Goal: Task Accomplishment & Management: Use online tool/utility

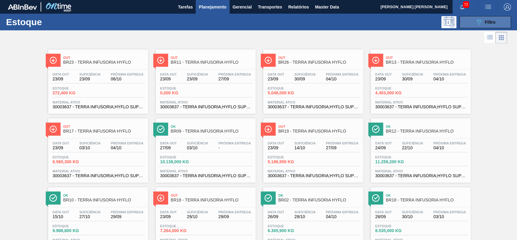
click at [484, 18] on button "089F7B8B-B2A5-4AFE-B5C0-19BA573D28AC Filtro" at bounding box center [486, 22] width 52 height 12
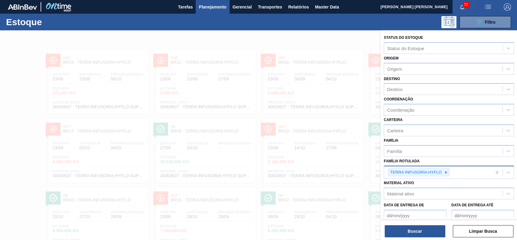
drag, startPoint x: 446, startPoint y: 171, endPoint x: 444, endPoint y: 165, distance: 6.2
click at [446, 171] on icon at bounding box center [446, 172] width 2 height 2
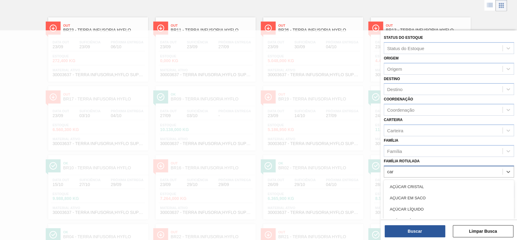
scroll to position [32, 0]
type Rotulada "carvao"
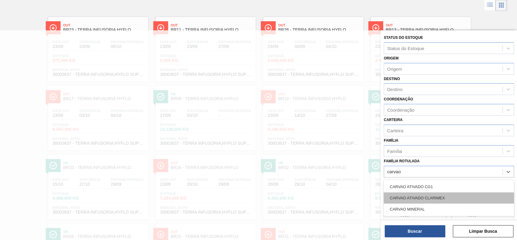
click at [438, 195] on div "CARVAO ATIVADO CLARIMEX" at bounding box center [449, 197] width 130 height 11
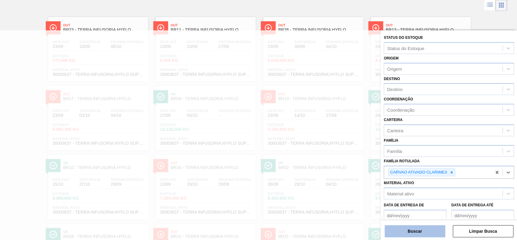
click at [422, 229] on button "Buscar" at bounding box center [415, 231] width 61 height 12
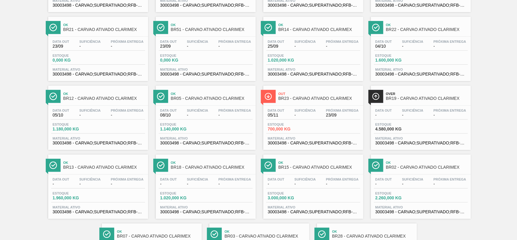
scroll to position [121, 0]
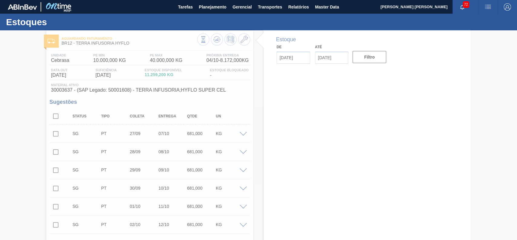
type input "[DATE]"
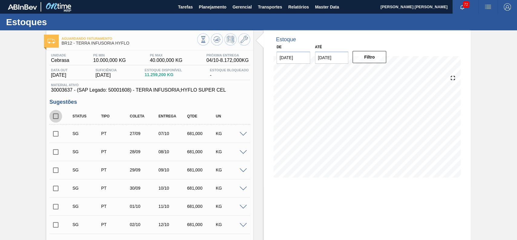
drag, startPoint x: 54, startPoint y: 117, endPoint x: 197, endPoint y: 199, distance: 164.5
click at [55, 118] on input "checkbox" at bounding box center [55, 116] width 13 height 13
checkbox input "true"
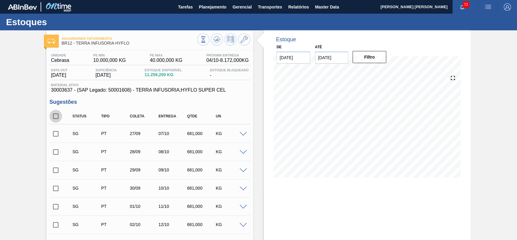
checkbox input "true"
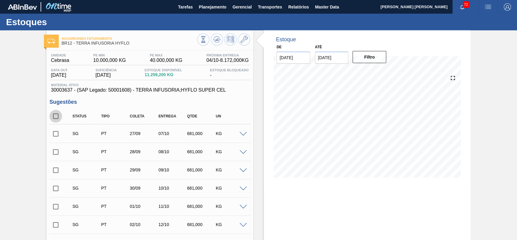
checkbox input "true"
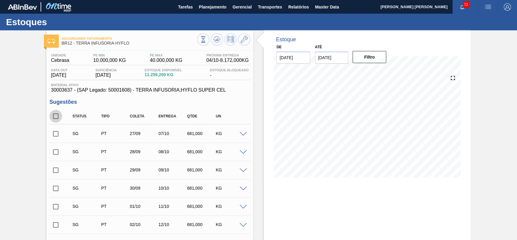
checkbox input "true"
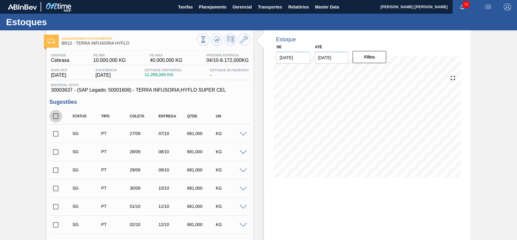
checkbox input "true"
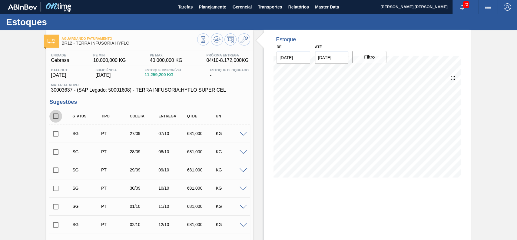
checkbox input "true"
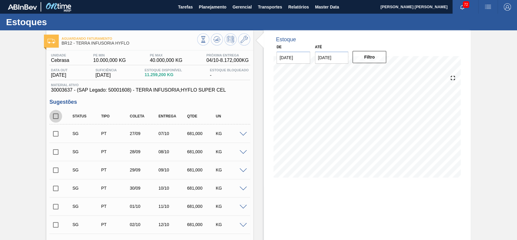
checkbox input "true"
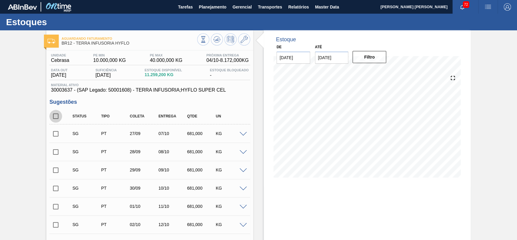
checkbox input "true"
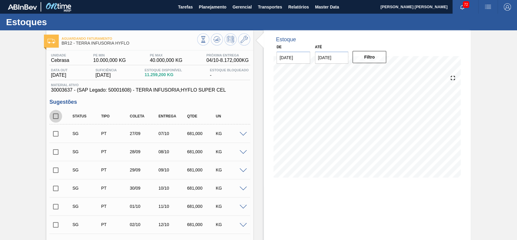
checkbox input "true"
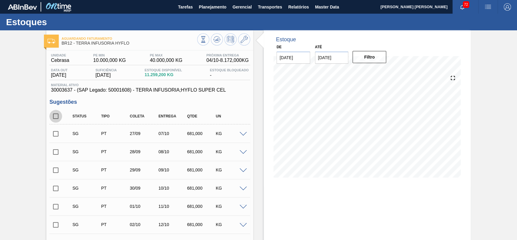
checkbox input "true"
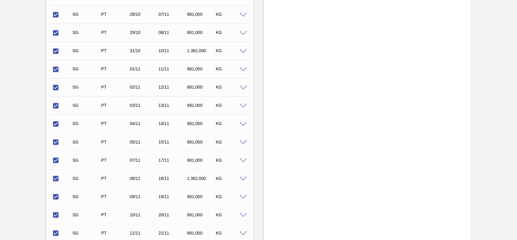
scroll to position [771, 0]
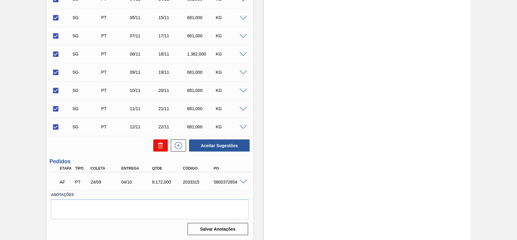
click at [162, 147] on icon at bounding box center [160, 145] width 7 height 7
checkbox input "false"
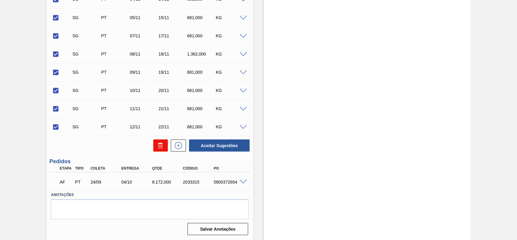
checkbox input "false"
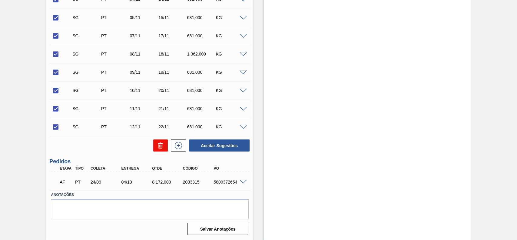
checkbox input "false"
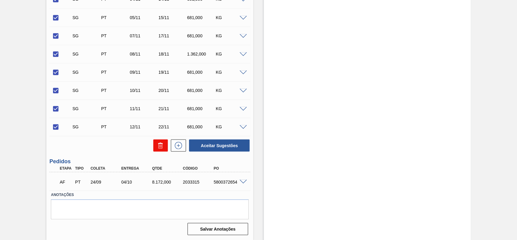
checkbox input "false"
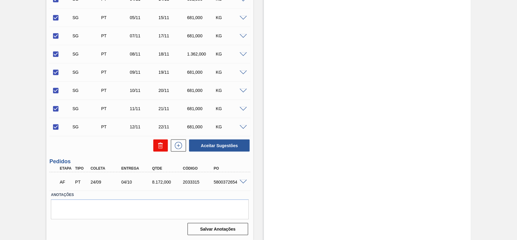
checkbox input "false"
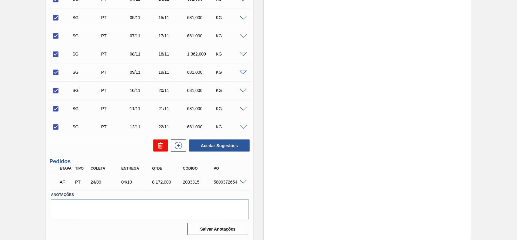
checkbox input "false"
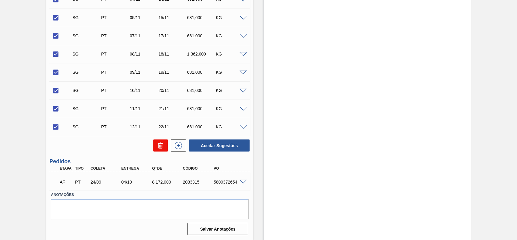
checkbox input "false"
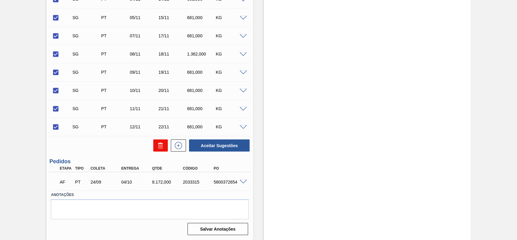
checkbox input "false"
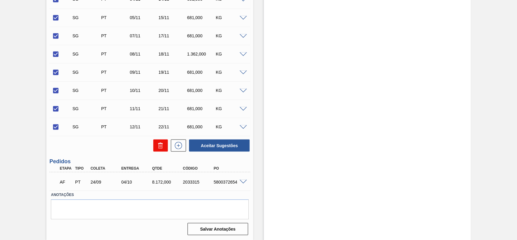
checkbox input "false"
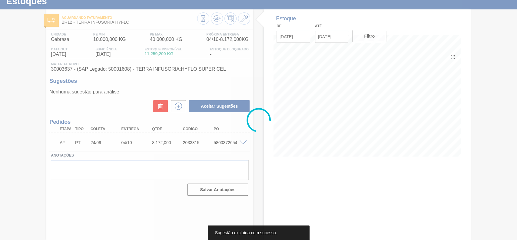
scroll to position [21, 0]
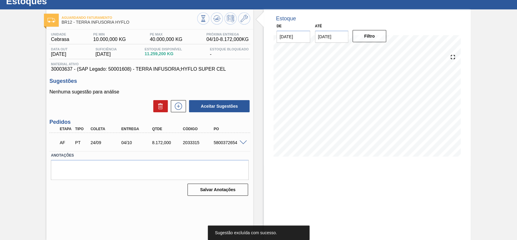
click at [242, 142] on span at bounding box center [243, 142] width 7 height 5
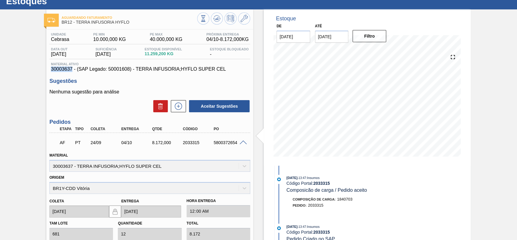
drag, startPoint x: 72, startPoint y: 71, endPoint x: 51, endPoint y: 71, distance: 20.6
click at [51, 71] on span "30003637 - (SAP Legado: 50001608) - TERRA INFUSORIA;HYFLO SUPER CEL" at bounding box center [150, 68] width 198 height 5
copy span "30003637"
click at [81, 68] on span "30003637 - (SAP Legado: 50001608) - TERRA INFUSORIA;HYFLO SUPER CEL" at bounding box center [150, 68] width 198 height 5
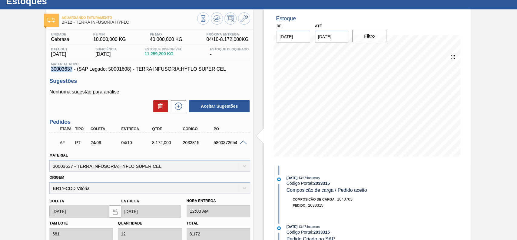
drag, startPoint x: 72, startPoint y: 69, endPoint x: 38, endPoint y: 68, distance: 34.6
click at [38, 68] on div "Aguardando Faturamento BR12 - TERRA INFUSORIA HYFLO Unidade Cebrasa PE MIN 10.0…" at bounding box center [258, 194] width 517 height 371
copy span "30003637"
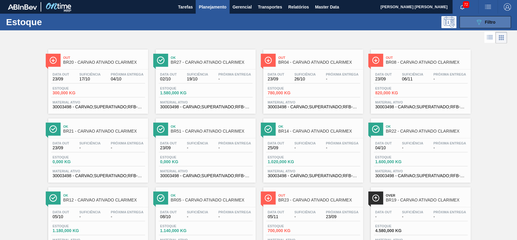
click at [476, 21] on icon "089F7B8B-B2A5-4AFE-B5C0-19BA573D28AC" at bounding box center [479, 21] width 7 height 7
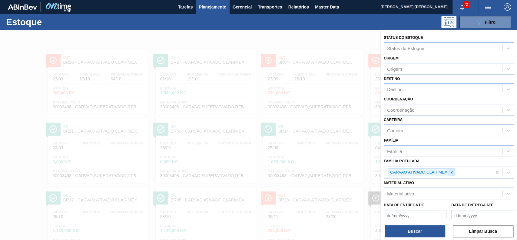
click at [450, 173] on icon at bounding box center [452, 172] width 4 height 4
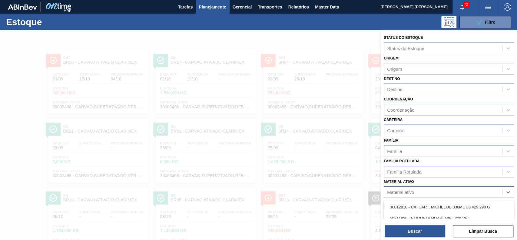
scroll to position [53, 0]
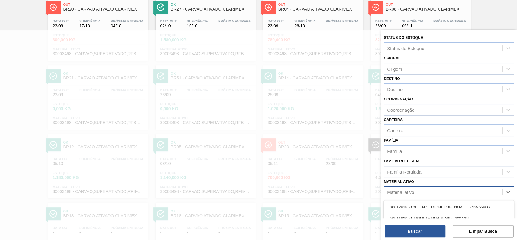
click at [440, 190] on div "Material ativo" at bounding box center [443, 192] width 119 height 9
paste ativo "30003637"
type ativo "30003637"
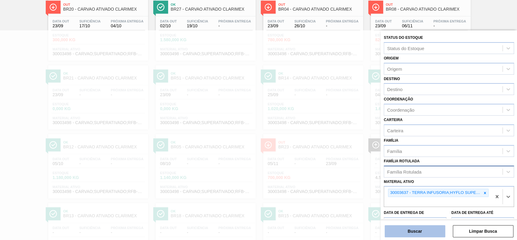
click at [428, 226] on button "Buscar" at bounding box center [415, 231] width 61 height 12
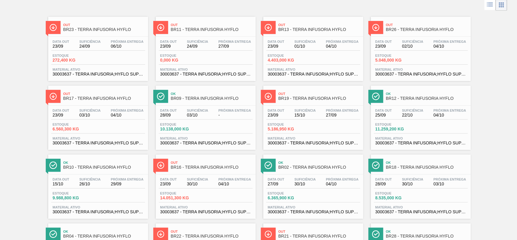
scroll to position [40, 0]
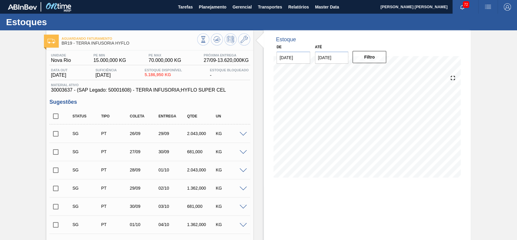
drag, startPoint x: 57, startPoint y: 120, endPoint x: 218, endPoint y: 120, distance: 161.5
click at [57, 119] on input "checkbox" at bounding box center [55, 116] width 13 height 13
checkbox input "true"
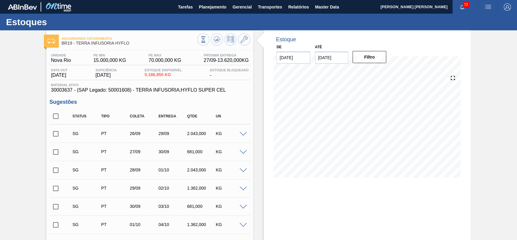
checkbox input "true"
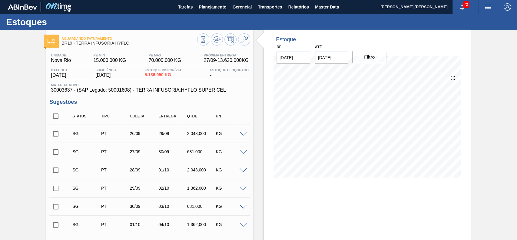
checkbox input "true"
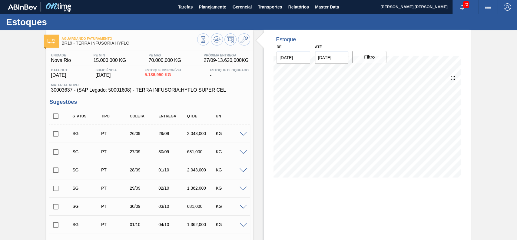
checkbox input "true"
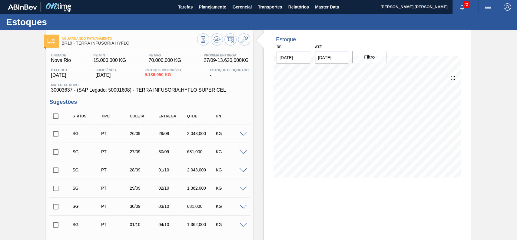
checkbox input "true"
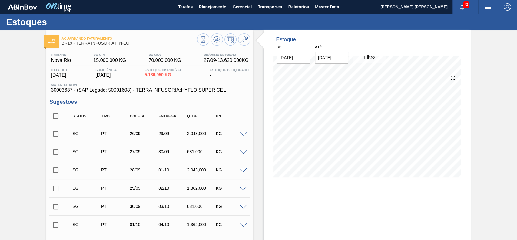
checkbox input "true"
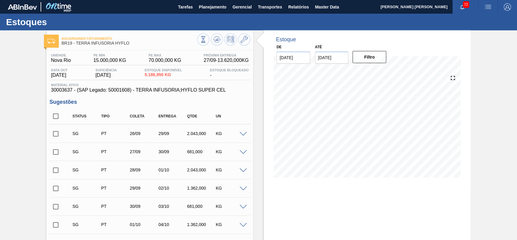
checkbox input "true"
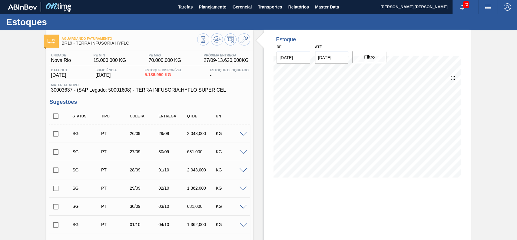
checkbox input "true"
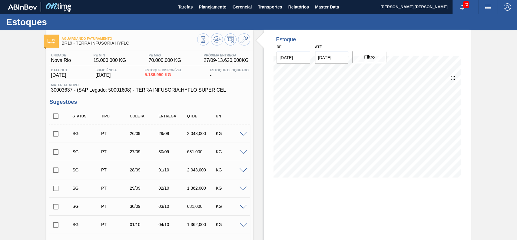
checkbox input "true"
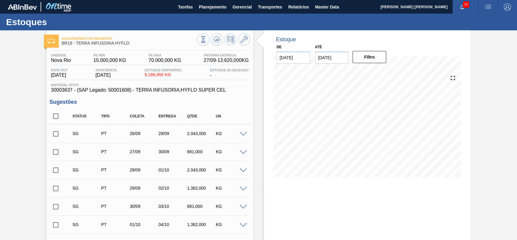
checkbox input "true"
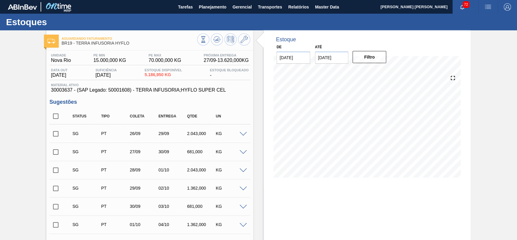
checkbox input "true"
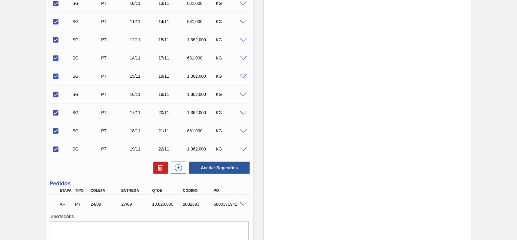
scroll to position [880, 0]
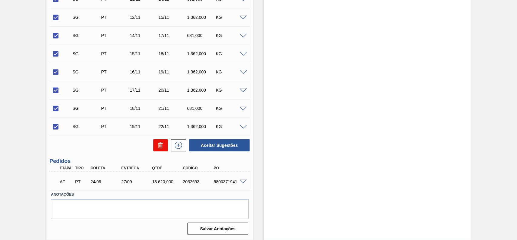
click at [159, 147] on icon at bounding box center [159, 145] width 0 height 3
checkbox input "false"
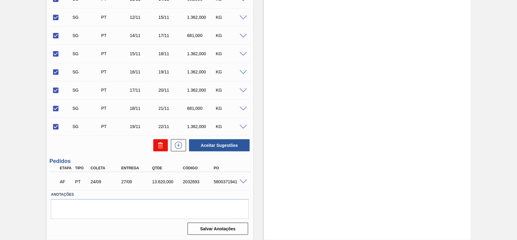
checkbox input "false"
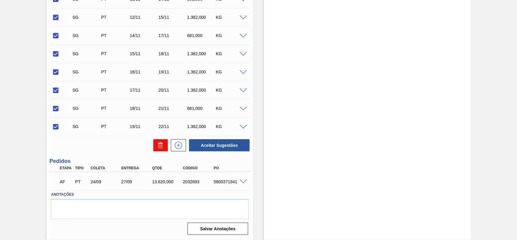
checkbox input "false"
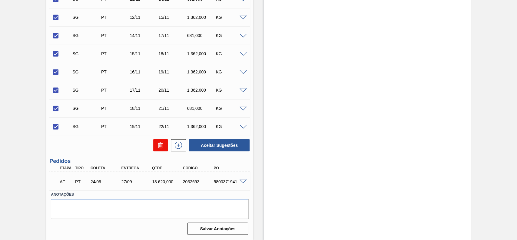
checkbox input "false"
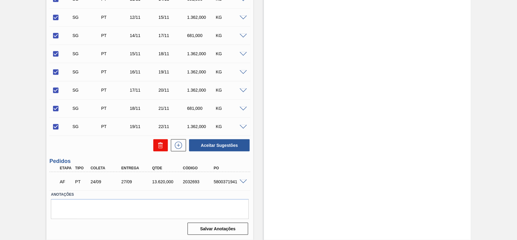
checkbox input "false"
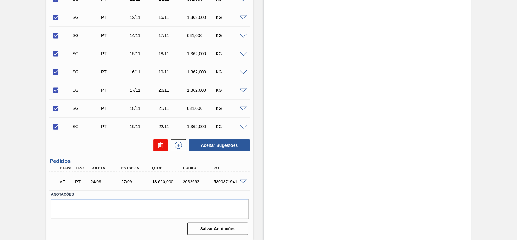
checkbox input "false"
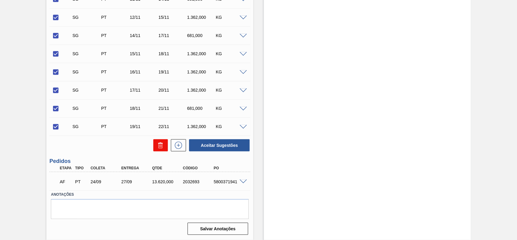
checkbox input "false"
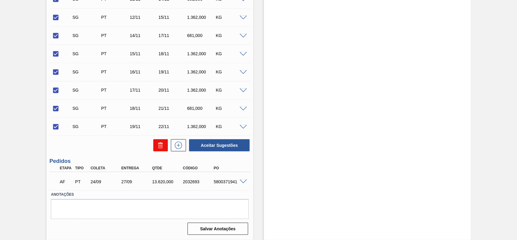
checkbox input "false"
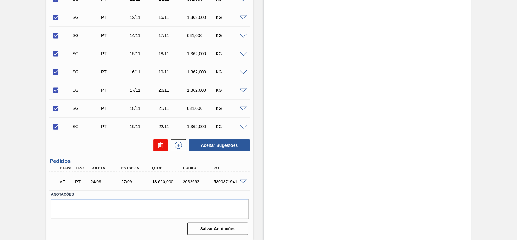
checkbox input "false"
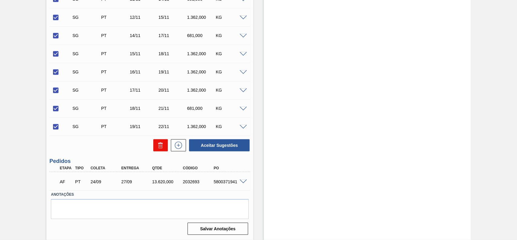
checkbox input "false"
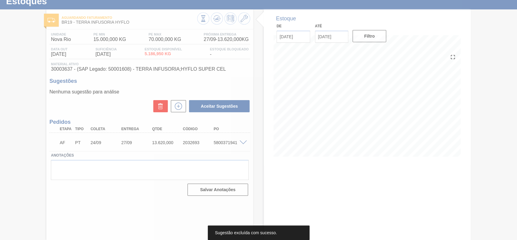
scroll to position [21, 0]
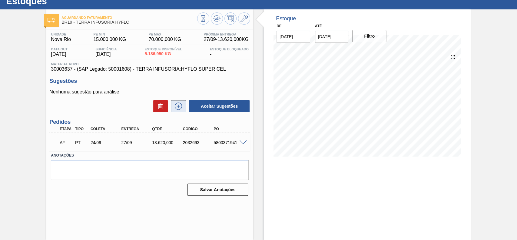
click at [184, 108] on button at bounding box center [178, 106] width 15 height 12
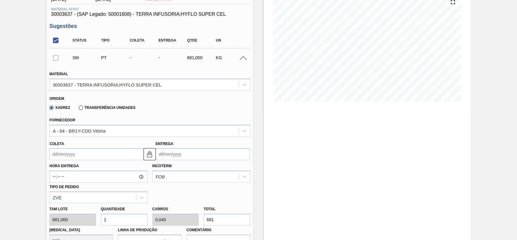
scroll to position [102, 0]
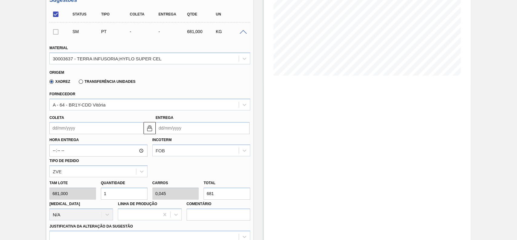
click at [97, 132] on input "Coleta" at bounding box center [96, 128] width 94 height 12
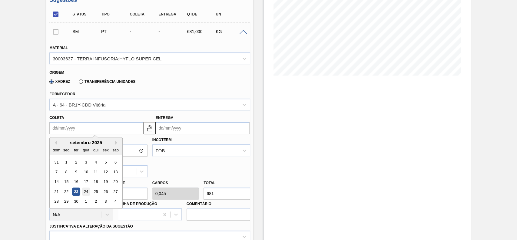
click at [83, 190] on div "24" at bounding box center [86, 191] width 8 height 8
type input "[DATE]"
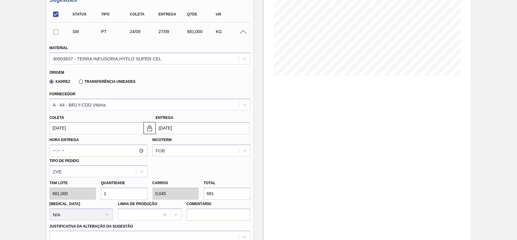
click at [117, 192] on input "1" at bounding box center [124, 193] width 47 height 12
type input "0"
type input "2"
type input "0,091"
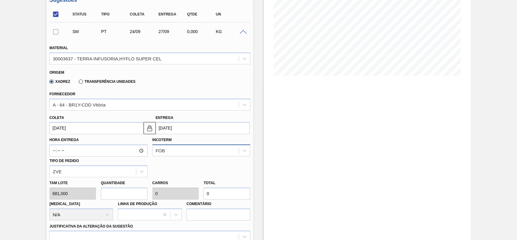
type input "1.362"
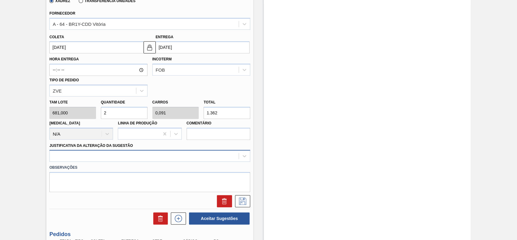
type input "2"
click at [142, 154] on div at bounding box center [149, 156] width 201 height 12
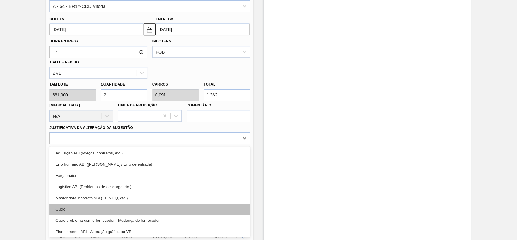
click at [90, 206] on div "Outro" at bounding box center [149, 208] width 201 height 11
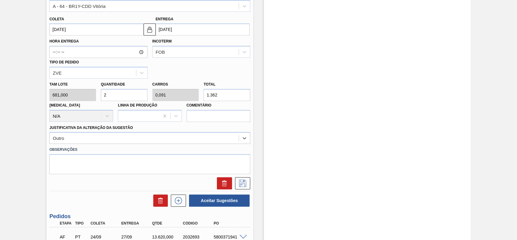
scroll to position [119, 0]
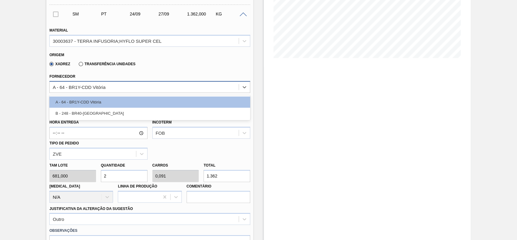
click at [108, 89] on div "A - 64 - BR1Y-CDD Vitória" at bounding box center [144, 86] width 189 height 9
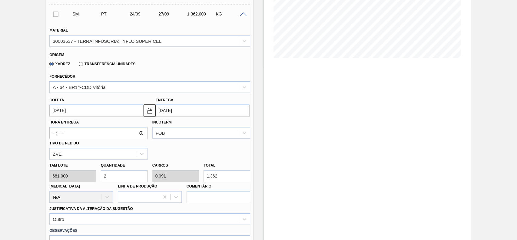
click at [87, 64] on label "Transferência Unidades" at bounding box center [107, 64] width 57 height 4
click at [78, 65] on input "Transferência Unidades" at bounding box center [78, 65] width 0 height 0
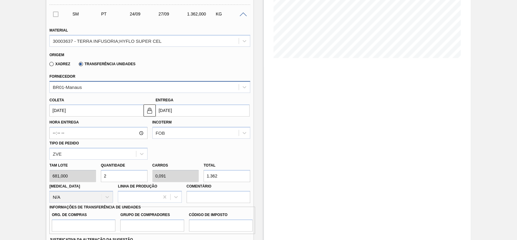
click at [101, 84] on div "BR01-Manaus" at bounding box center [144, 86] width 189 height 9
type input "maca"
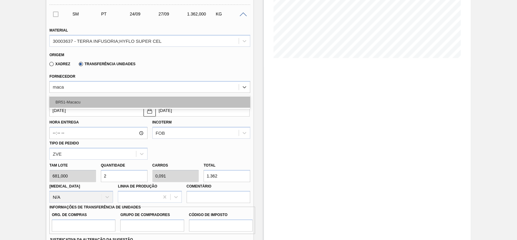
click at [107, 98] on div "BR51-Macacu" at bounding box center [149, 101] width 201 height 11
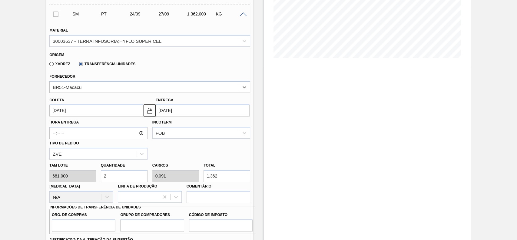
scroll to position [200, 0]
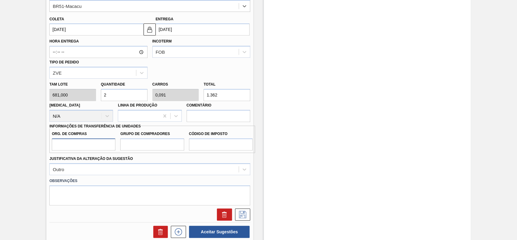
click at [106, 144] on input "Org. de Compras" at bounding box center [84, 144] width 64 height 12
type input "BR00"
drag, startPoint x: 139, startPoint y: 147, endPoint x: 141, endPoint y: 149, distance: 3.1
click at [139, 147] on input "Grupo de Compradores" at bounding box center [152, 144] width 64 height 12
type input "A01"
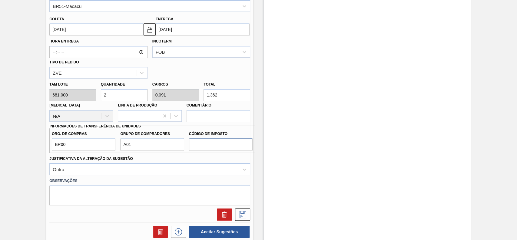
drag, startPoint x: 216, startPoint y: 144, endPoint x: 222, endPoint y: 150, distance: 8.8
click at [216, 144] on input "Código de Imposto" at bounding box center [221, 144] width 64 height 12
type input "I1"
click at [236, 211] on button at bounding box center [242, 214] width 15 height 12
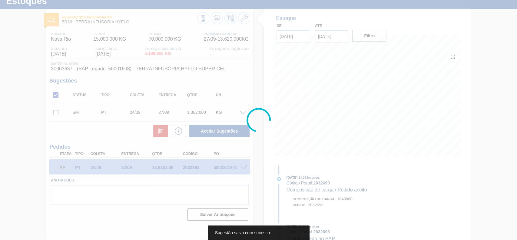
scroll to position [21, 0]
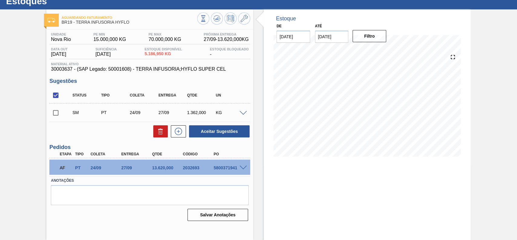
click at [58, 114] on input "checkbox" at bounding box center [55, 112] width 13 height 13
checkbox input "true"
click at [216, 129] on button "Aceitar Sugestões" at bounding box center [219, 131] width 61 height 12
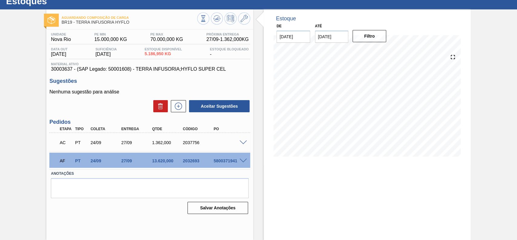
click at [242, 141] on span at bounding box center [243, 142] width 7 height 5
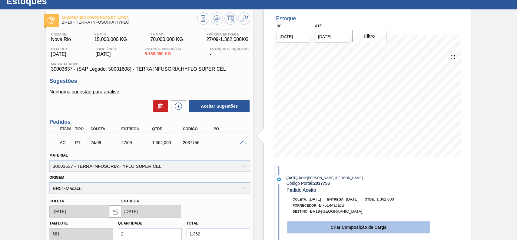
click at [338, 230] on button "Criar Composição de Carga" at bounding box center [358, 227] width 143 height 12
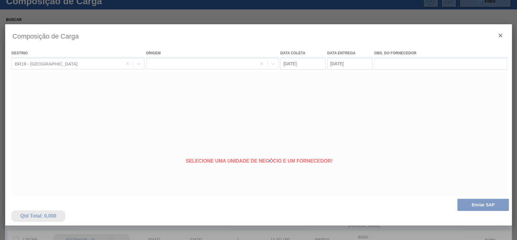
type coleta "[DATE]"
type entrega "[DATE]"
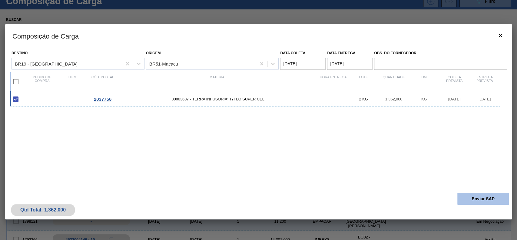
click at [474, 198] on button "Enviar SAP" at bounding box center [484, 198] width 52 height 12
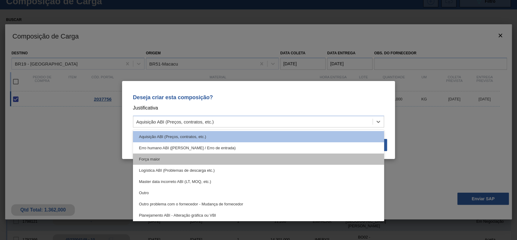
drag, startPoint x: 233, startPoint y: 123, endPoint x: 190, endPoint y: 153, distance: 52.5
click at [229, 125] on div "Aquisição ABI (Preços, contratos, etc.)" at bounding box center [253, 121] width 240 height 9
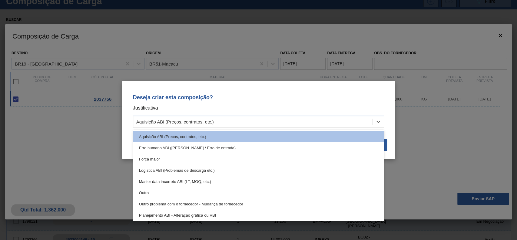
drag, startPoint x: 179, startPoint y: 188, endPoint x: 184, endPoint y: 187, distance: 4.7
click at [179, 189] on div "Outro" at bounding box center [259, 192] width 252 height 11
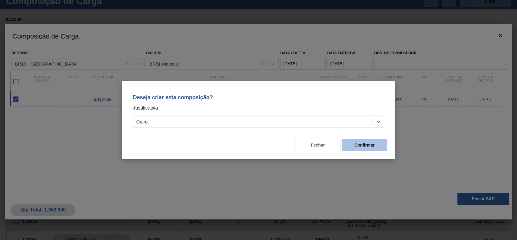
click at [376, 147] on button "Confirmar" at bounding box center [364, 145] width 45 height 12
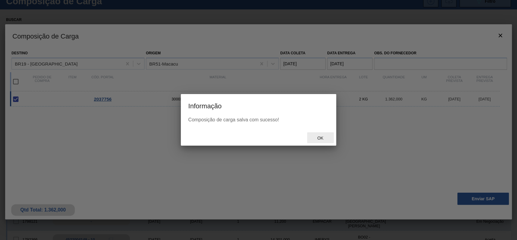
click at [323, 142] on div "Ok" at bounding box center [320, 137] width 27 height 11
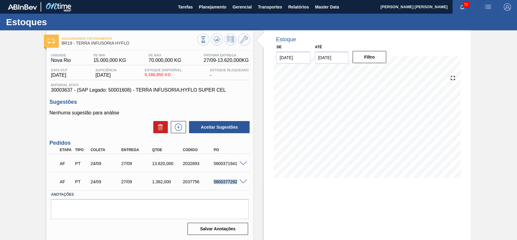
drag, startPoint x: 213, startPoint y: 183, endPoint x: 236, endPoint y: 183, distance: 22.7
click at [236, 183] on div "5800377292" at bounding box center [229, 181] width 34 height 5
copy div "5800377292"
